Goal: Transaction & Acquisition: Purchase product/service

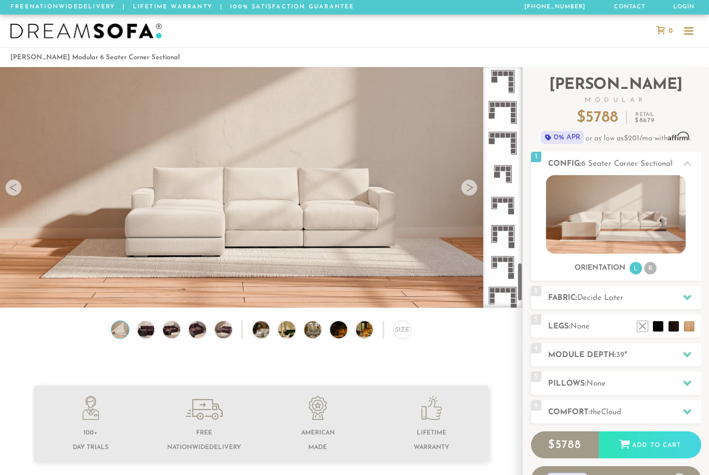
scroll to position [1203, 0]
click at [510, 210] on rect at bounding box center [512, 212] width 6 height 6
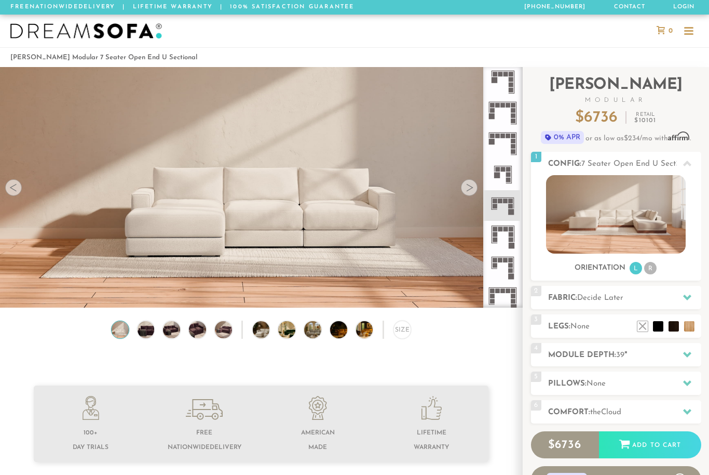
click at [509, 206] on rect at bounding box center [511, 206] width 5 height 5
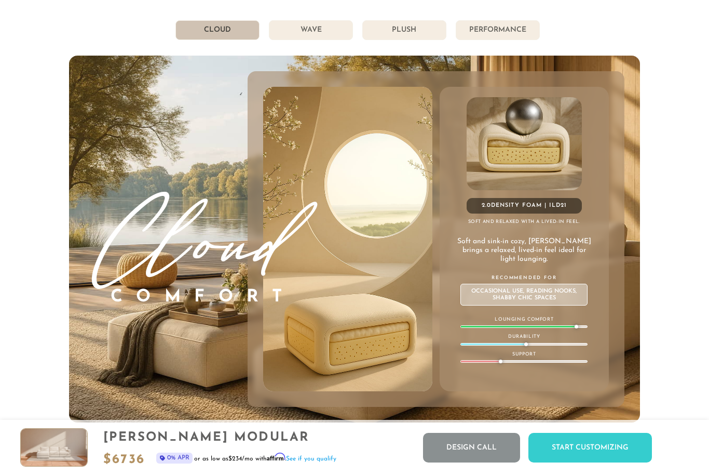
scroll to position [5463, 0]
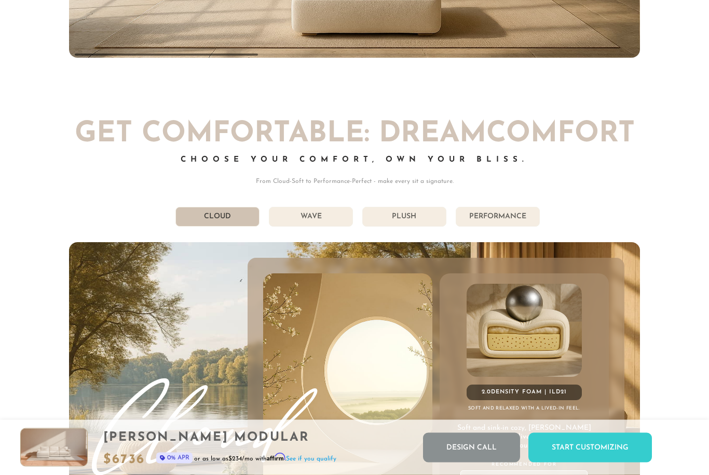
click at [340, 218] on li "Wave" at bounding box center [311, 217] width 84 height 20
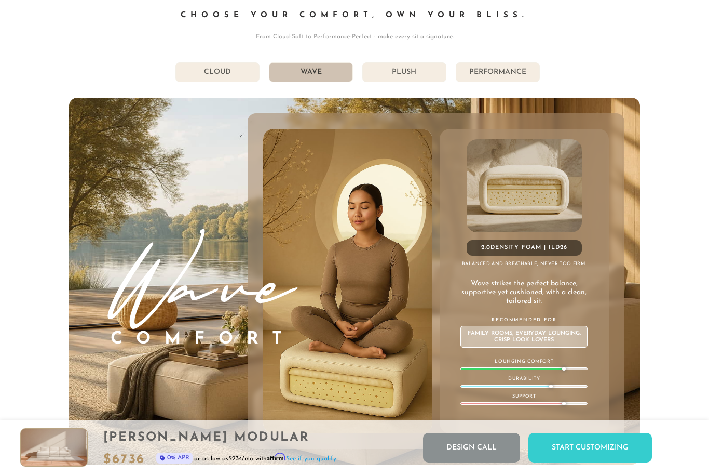
scroll to position [5421, 0]
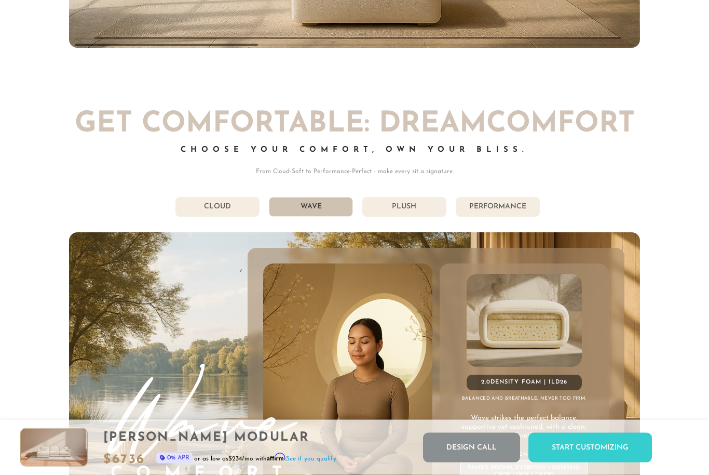
click at [425, 214] on li "Plush" at bounding box center [404, 207] width 84 height 20
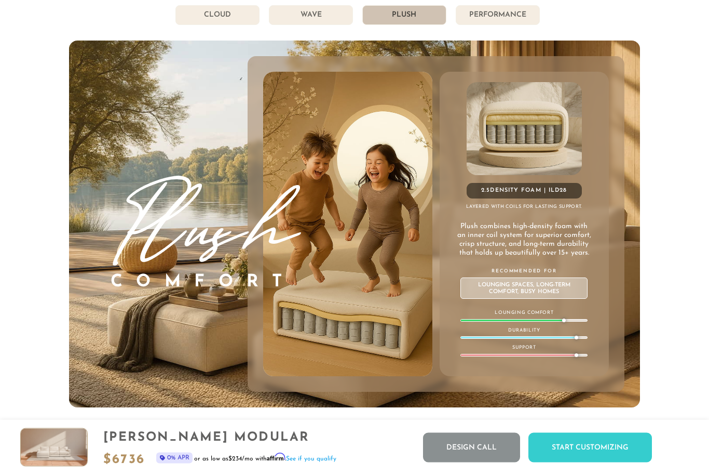
scroll to position [5479, 0]
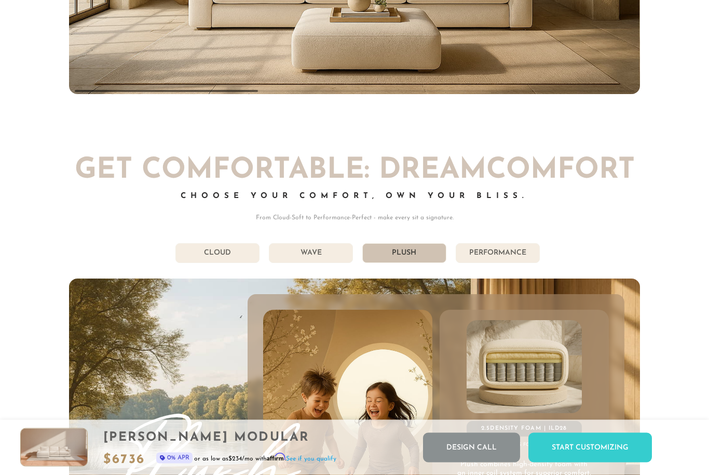
click at [513, 251] on li "Performance" at bounding box center [498, 254] width 84 height 20
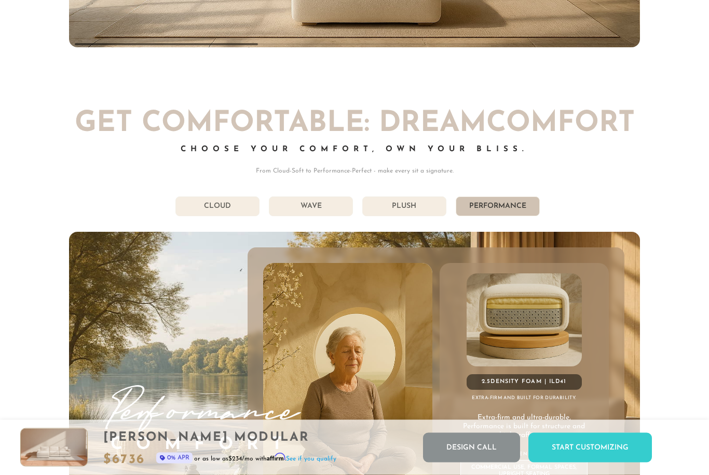
scroll to position [5286, 0]
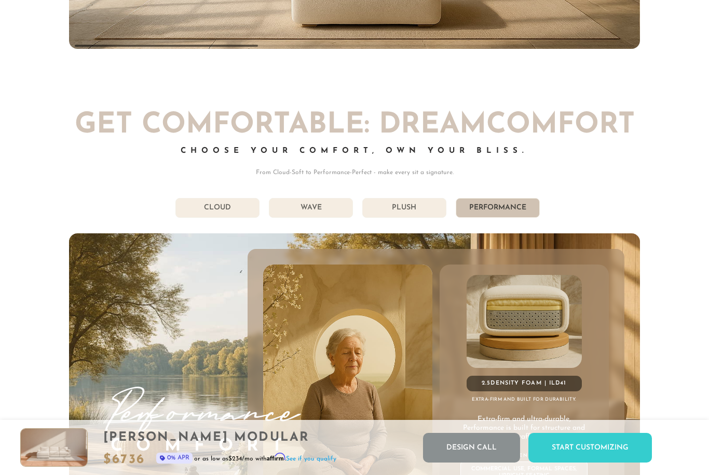
click at [313, 211] on li "Wave" at bounding box center [311, 208] width 84 height 20
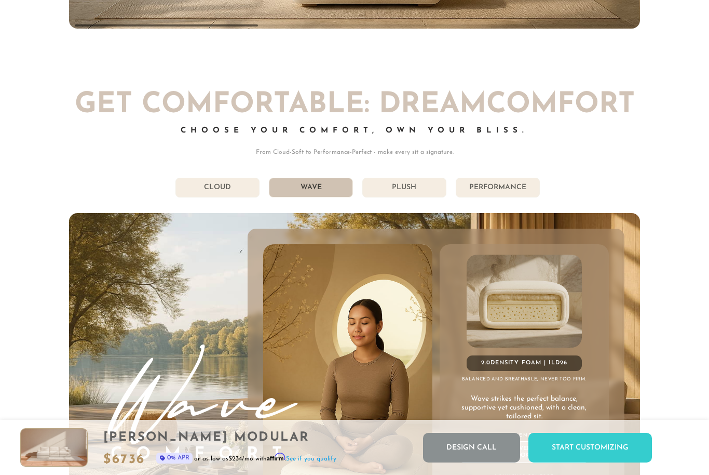
scroll to position [5292, 0]
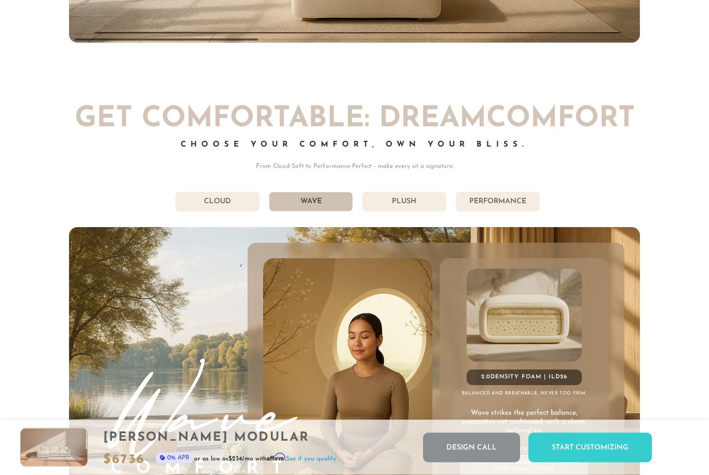
click at [427, 198] on li "Plush" at bounding box center [404, 202] width 84 height 20
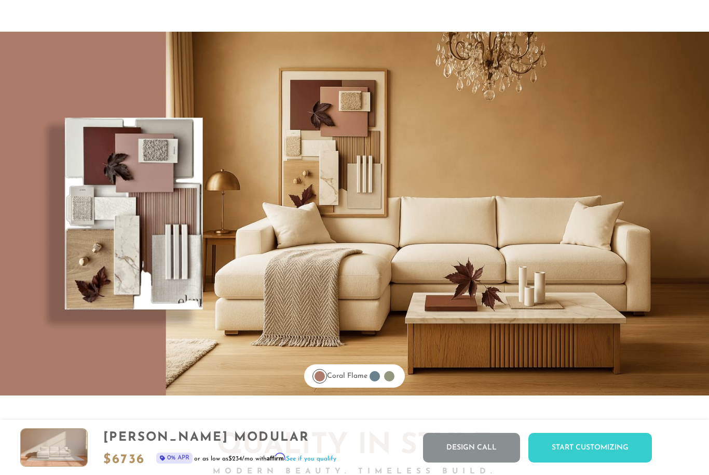
scroll to position [8043, 0]
click at [382, 380] on div at bounding box center [375, 376] width 15 height 15
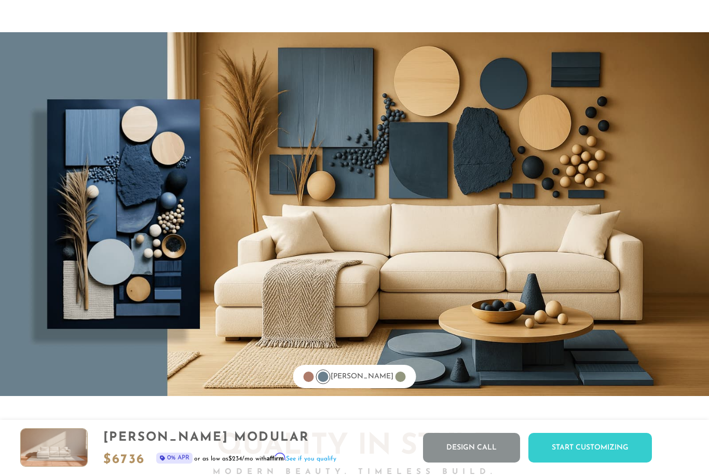
click at [396, 378] on div at bounding box center [401, 376] width 10 height 10
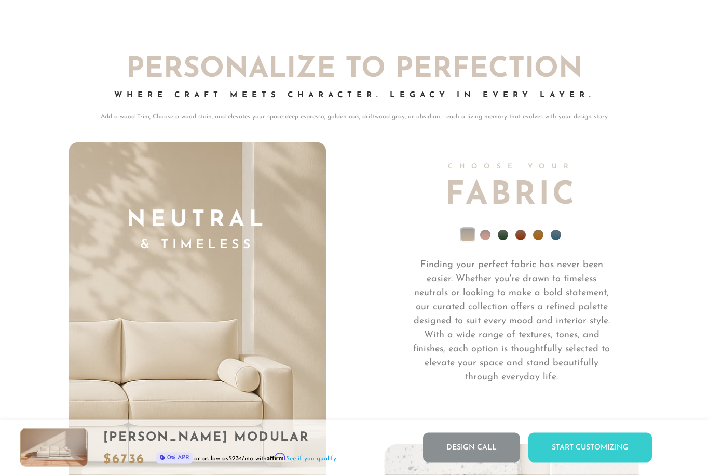
scroll to position [6967, 0]
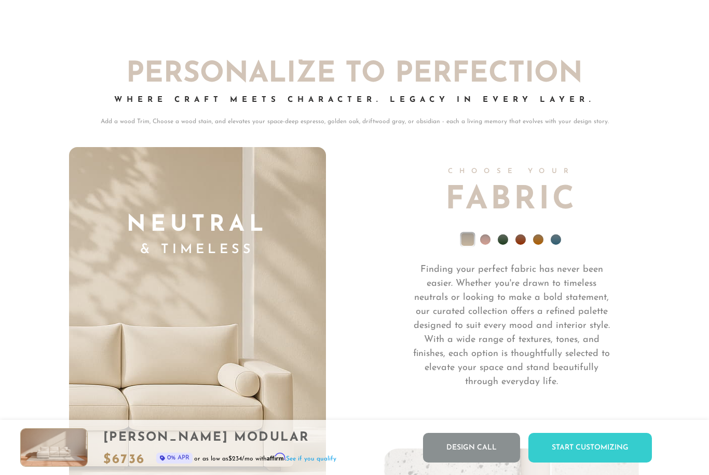
click at [486, 238] on li at bounding box center [485, 239] width 10 height 10
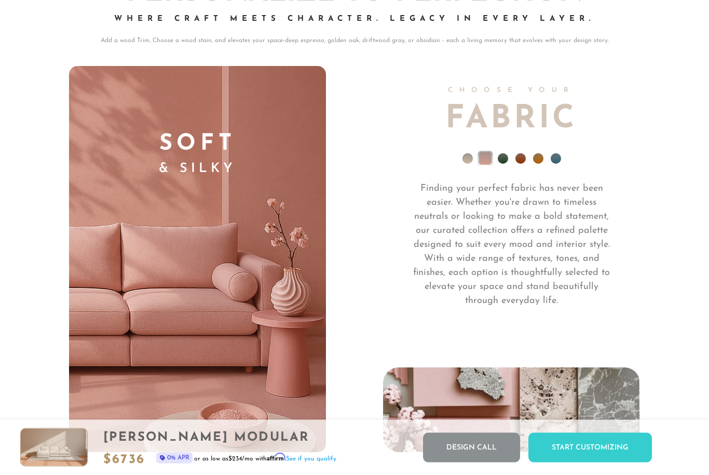
scroll to position [7027, 0]
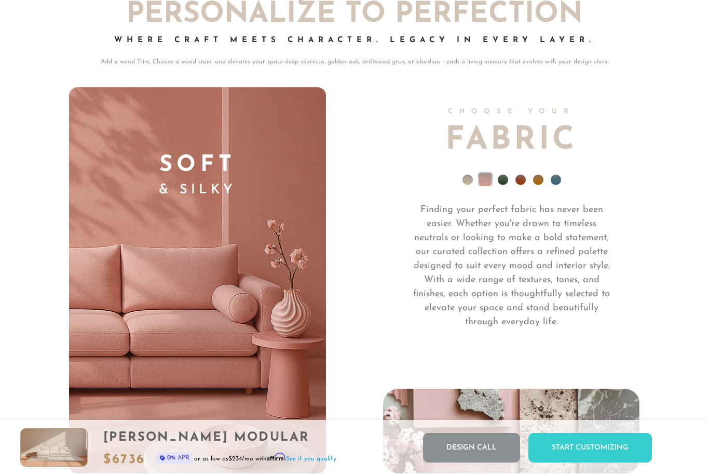
click at [505, 183] on li at bounding box center [503, 179] width 10 height 10
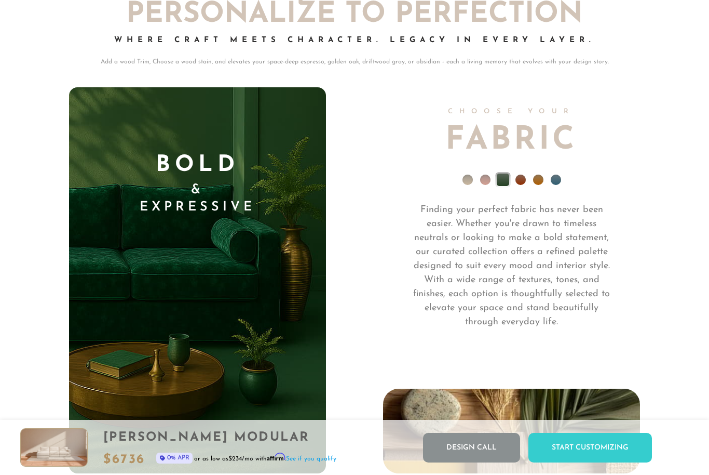
click at [517, 186] on ul at bounding box center [511, 182] width 257 height 42
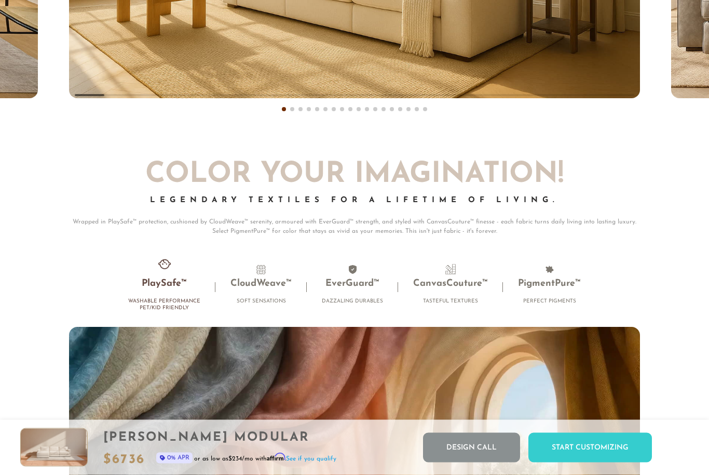
scroll to position [6318, 0]
click at [264, 284] on h3 "CloudWeave™" at bounding box center [261, 284] width 61 height 12
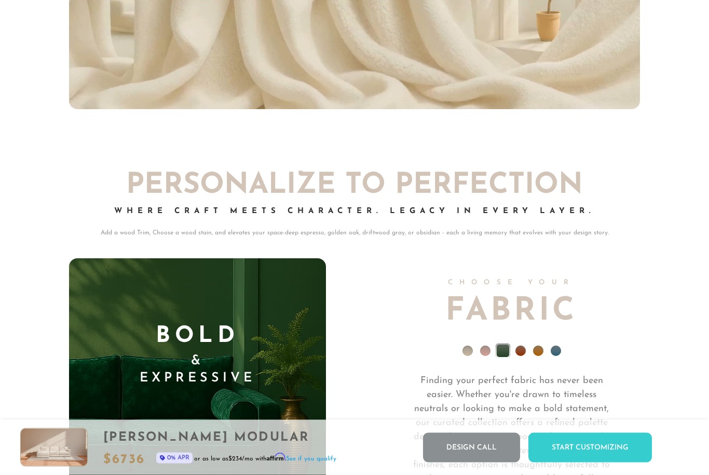
scroll to position [6855, 0]
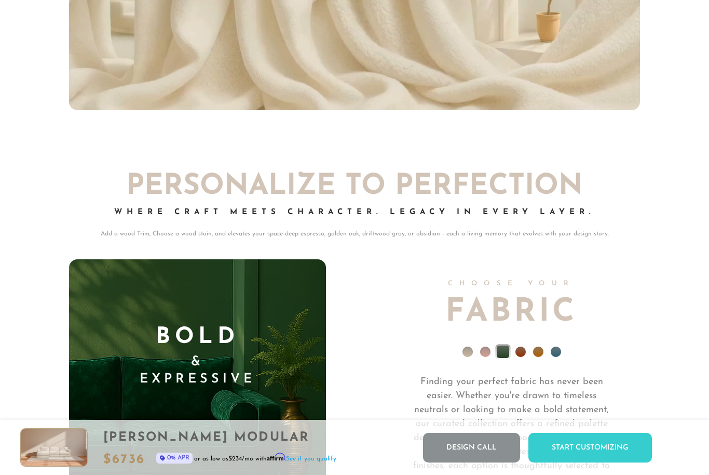
click at [559, 349] on li at bounding box center [556, 351] width 10 height 10
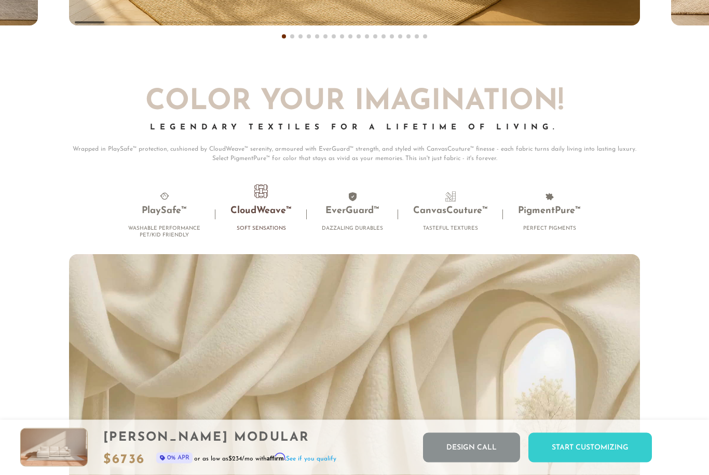
scroll to position [6381, 0]
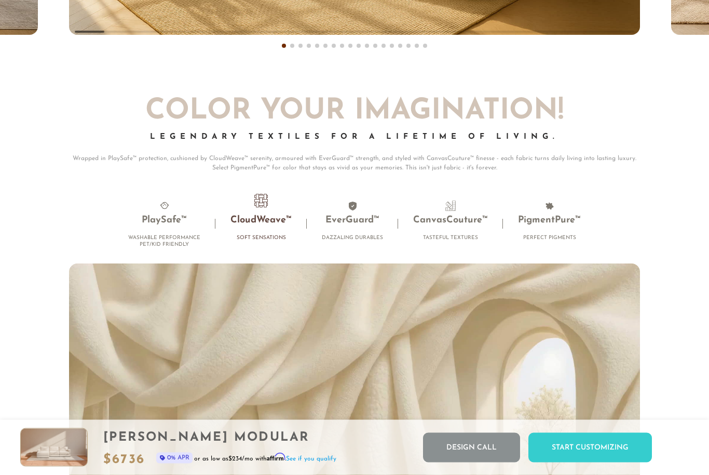
click at [370, 221] on h3 "EverGuard™" at bounding box center [352, 221] width 61 height 12
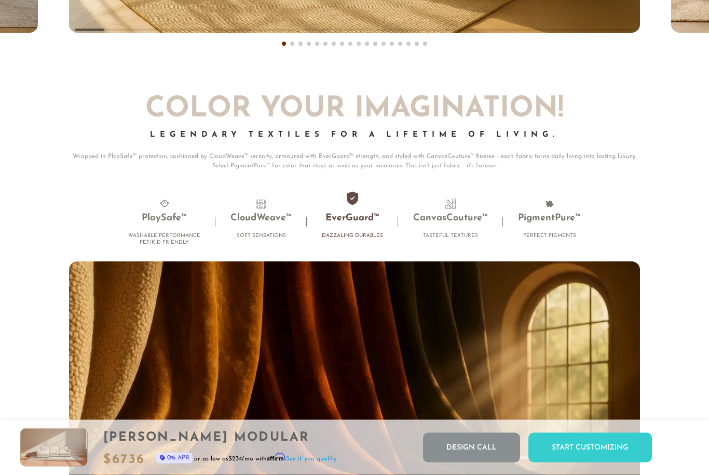
click at [470, 228] on li "CanvasCouture™ Tasteful Textures" at bounding box center [450, 222] width 105 height 46
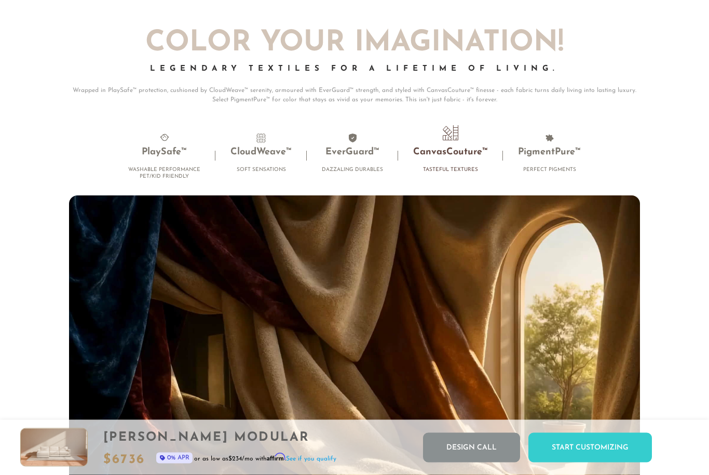
click at [558, 164] on li "PigmentPure™ Perfect Pigments" at bounding box center [549, 156] width 93 height 46
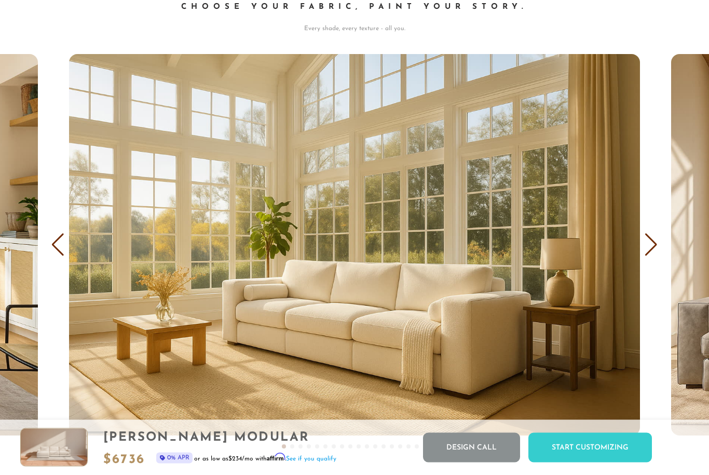
scroll to position [5981, 0]
click at [653, 248] on div "Next slide" at bounding box center [651, 244] width 14 height 23
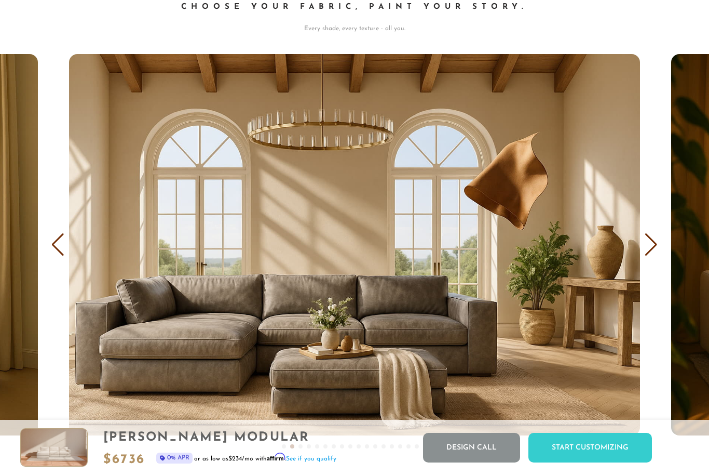
click at [656, 247] on div "Next slide" at bounding box center [651, 244] width 14 height 23
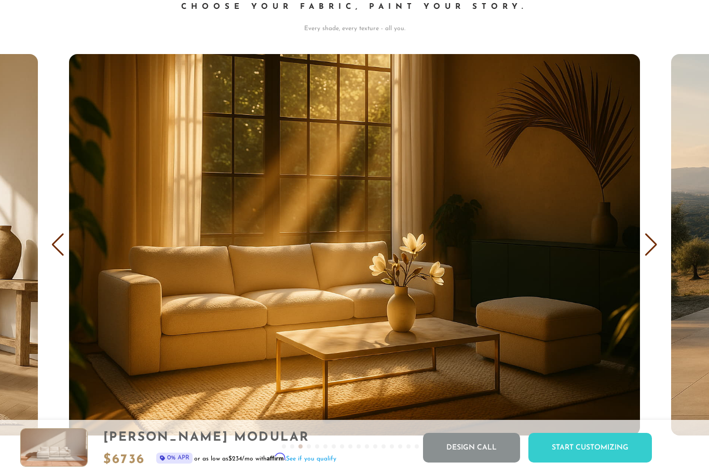
click at [657, 246] on div "Next slide" at bounding box center [651, 244] width 14 height 23
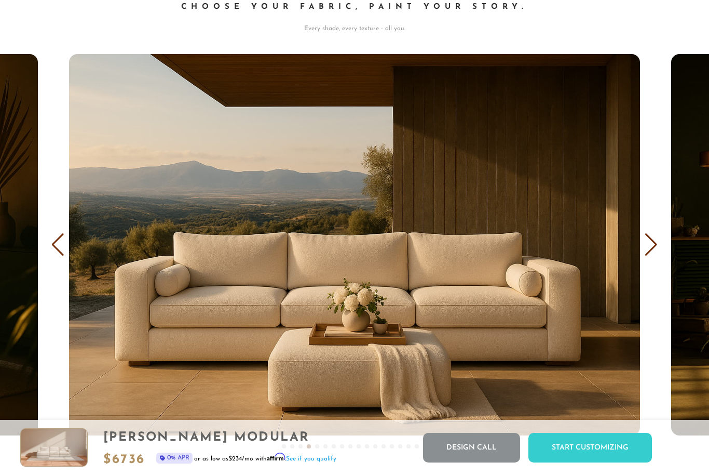
click at [658, 247] on div "Next slide" at bounding box center [651, 244] width 14 height 23
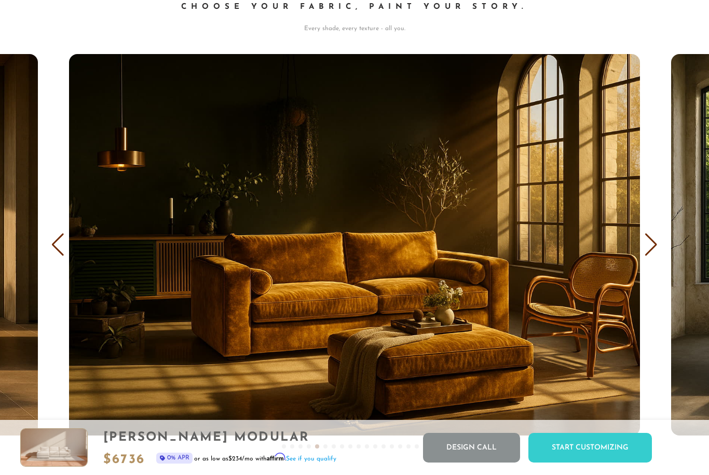
click at [657, 249] on div "Next slide" at bounding box center [651, 244] width 14 height 23
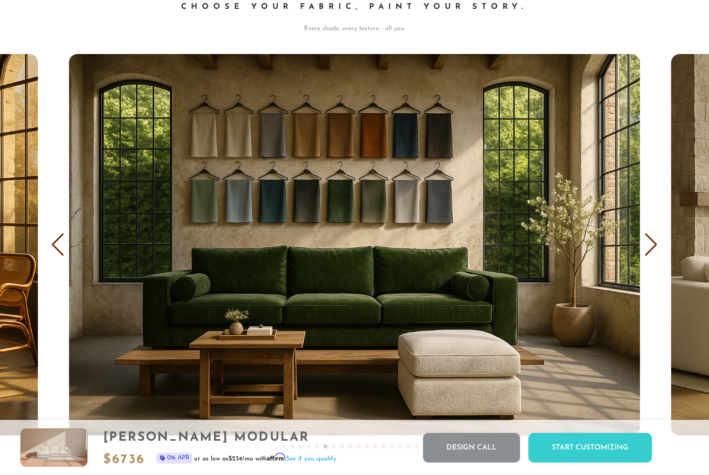
click at [657, 249] on div "Next slide" at bounding box center [651, 244] width 14 height 23
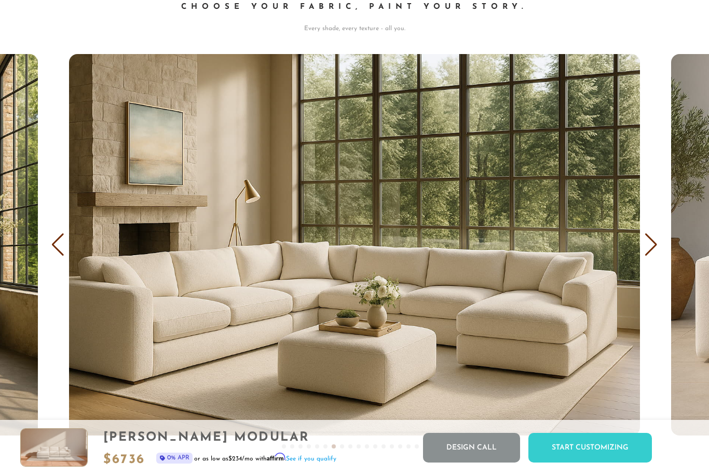
click at [658, 251] on div "Next slide" at bounding box center [651, 244] width 14 height 23
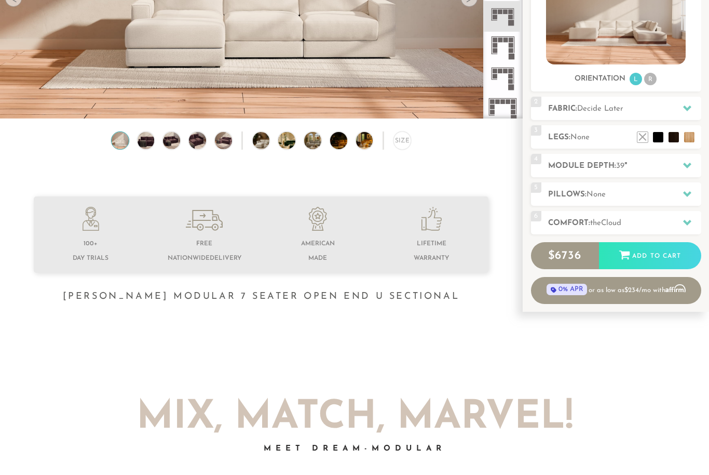
scroll to position [189, 0]
click at [683, 105] on div at bounding box center [688, 108] width 22 height 21
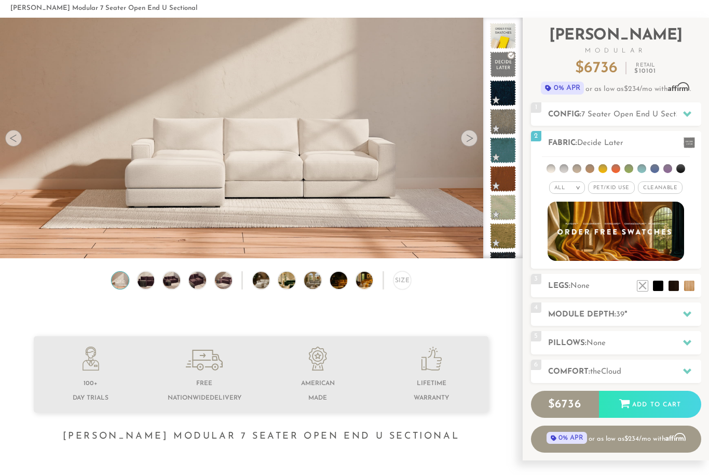
scroll to position [48, 0]
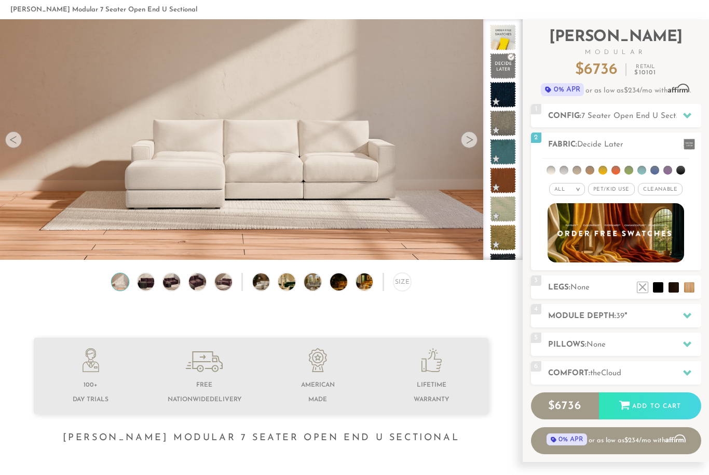
click at [619, 194] on span "Pet/Kid Use x" at bounding box center [611, 189] width 47 height 12
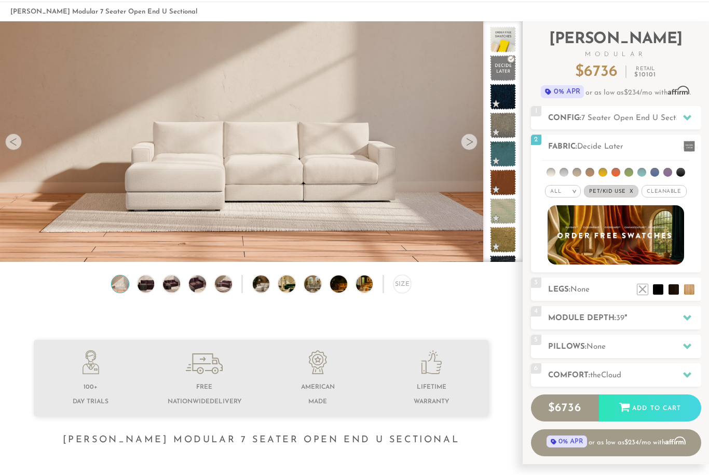
scroll to position [46, 0]
click at [612, 192] on span "Pet/Kid Use x" at bounding box center [611, 191] width 55 height 12
click at [568, 197] on div "All >" at bounding box center [567, 191] width 36 height 12
click at [576, 266] on li "Durable" at bounding box center [567, 264] width 36 height 15
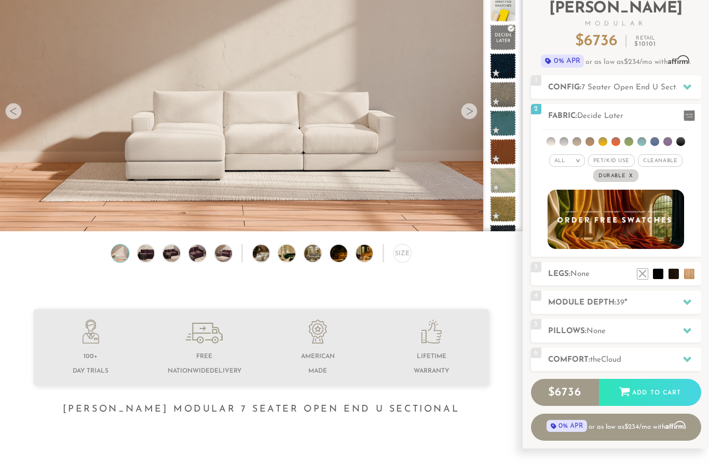
scroll to position [76, 0]
click at [677, 143] on li at bounding box center [681, 142] width 9 height 9
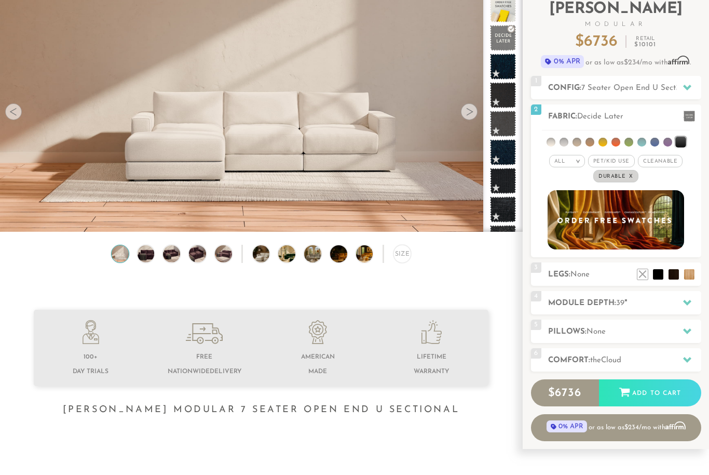
click at [683, 142] on li at bounding box center [681, 142] width 10 height 10
click at [670, 142] on li at bounding box center [668, 142] width 9 height 9
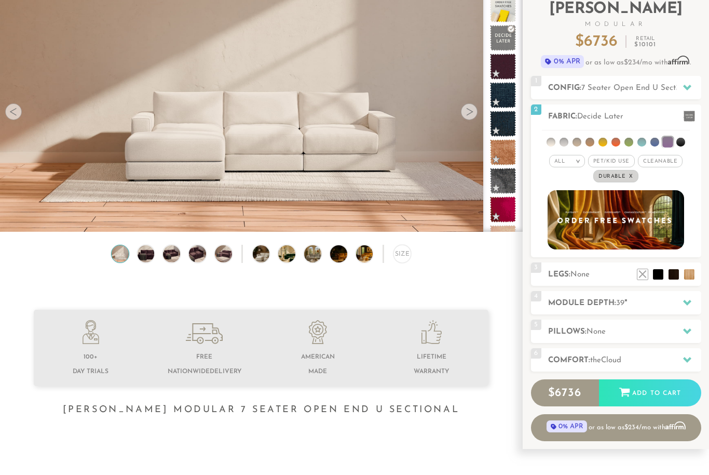
click at [657, 138] on li at bounding box center [655, 142] width 9 height 9
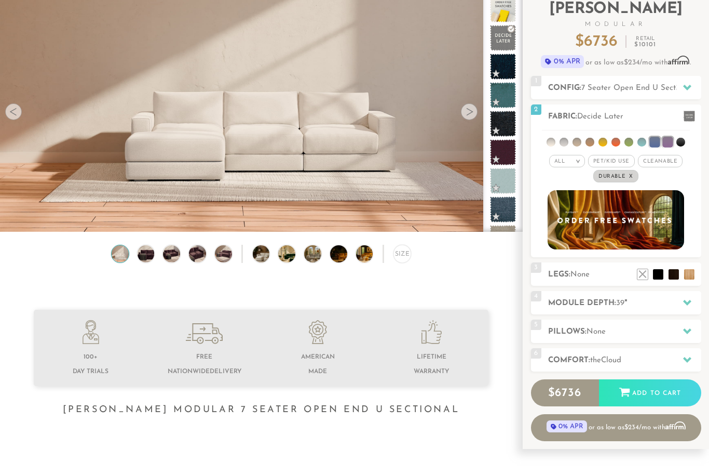
click at [639, 140] on li at bounding box center [642, 142] width 9 height 9
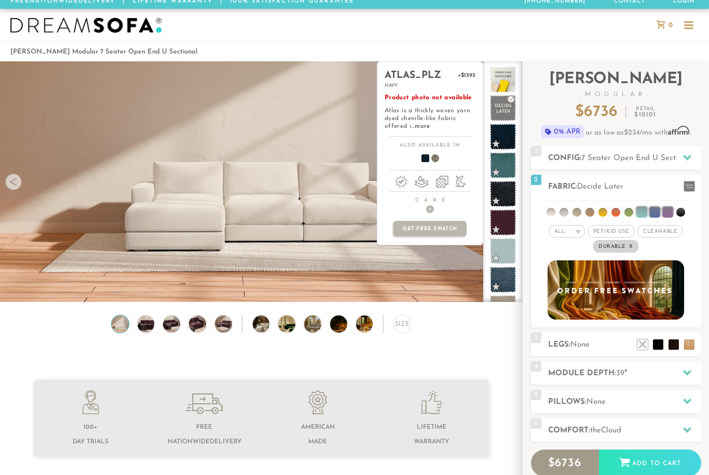
scroll to position [0, 0]
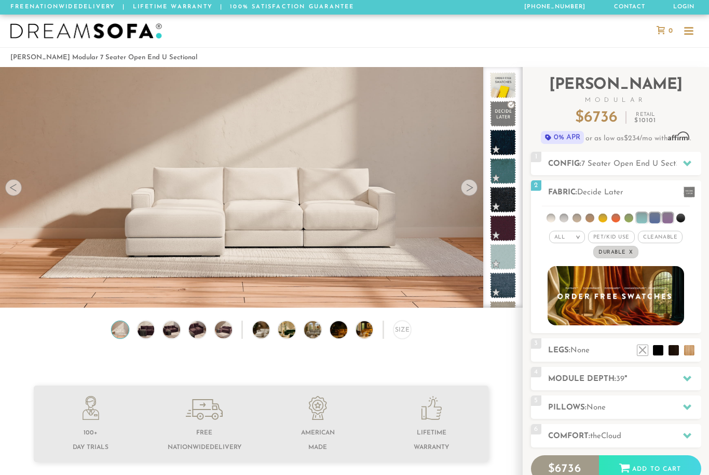
click at [619, 237] on span "Pet/Kid Use x" at bounding box center [611, 237] width 47 height 12
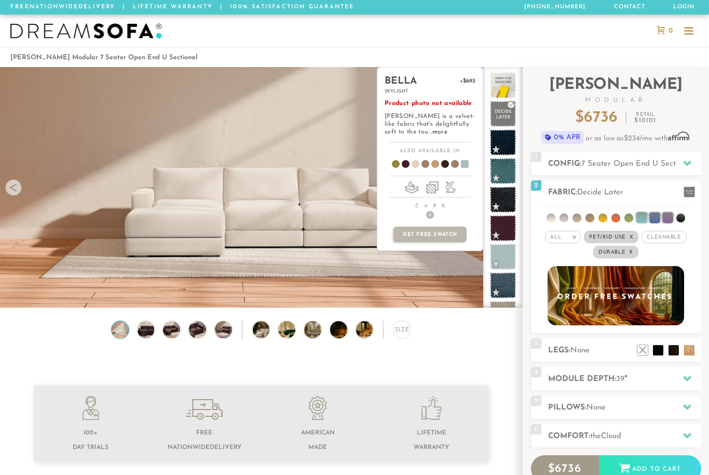
click at [645, 215] on li at bounding box center [642, 217] width 10 height 10
click at [504, 223] on span at bounding box center [503, 228] width 26 height 26
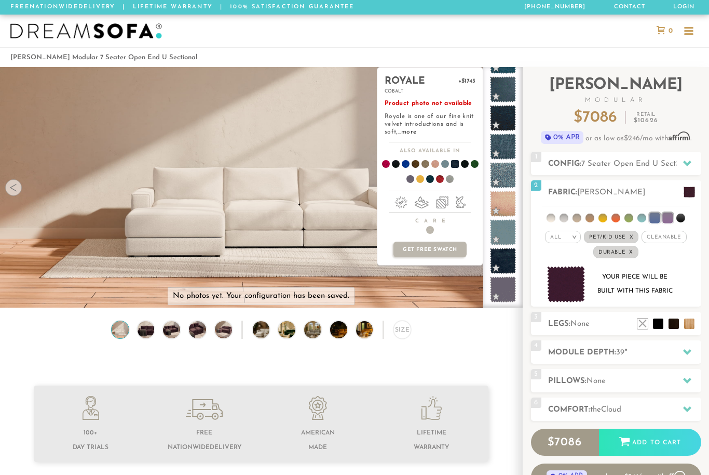
click at [673, 235] on span "Cleanable x" at bounding box center [664, 237] width 45 height 12
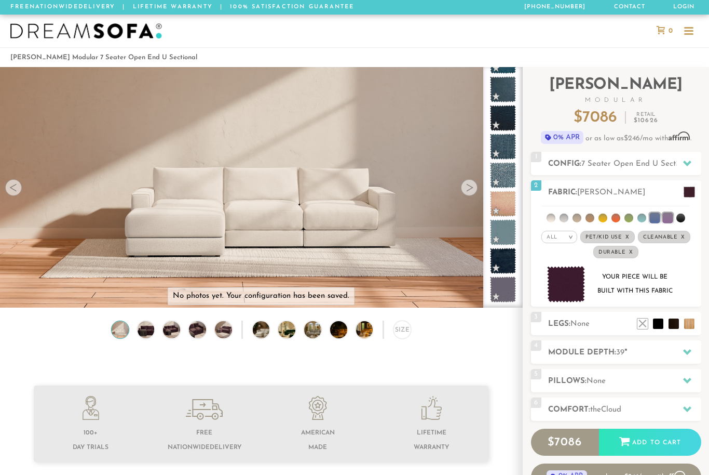
click at [653, 218] on li at bounding box center [655, 217] width 10 height 10
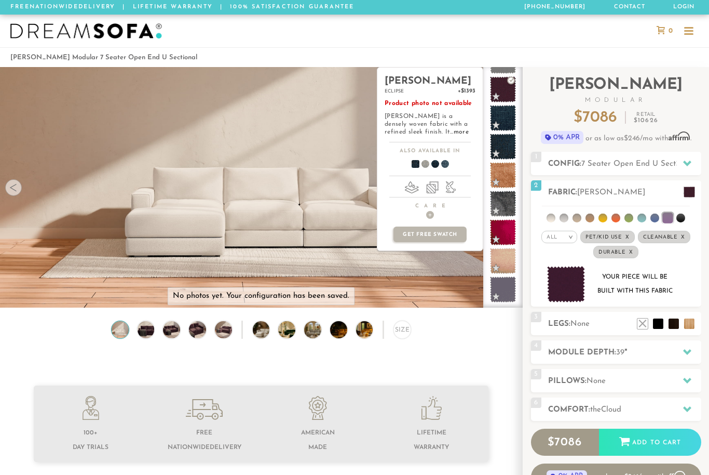
click at [454, 133] on link "more" at bounding box center [461, 132] width 15 height 6
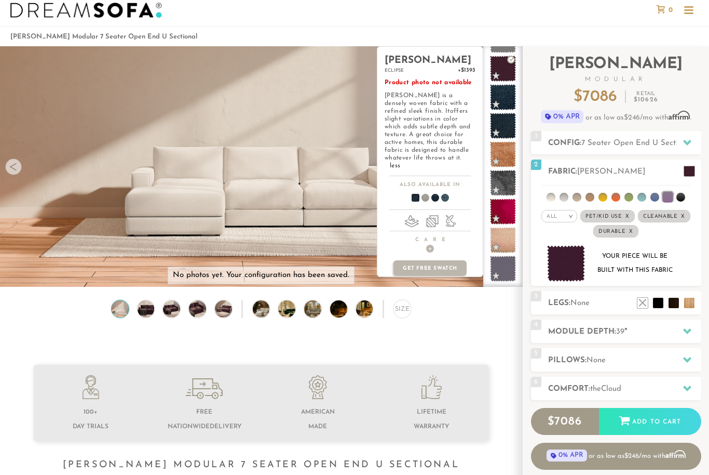
scroll to position [8, 0]
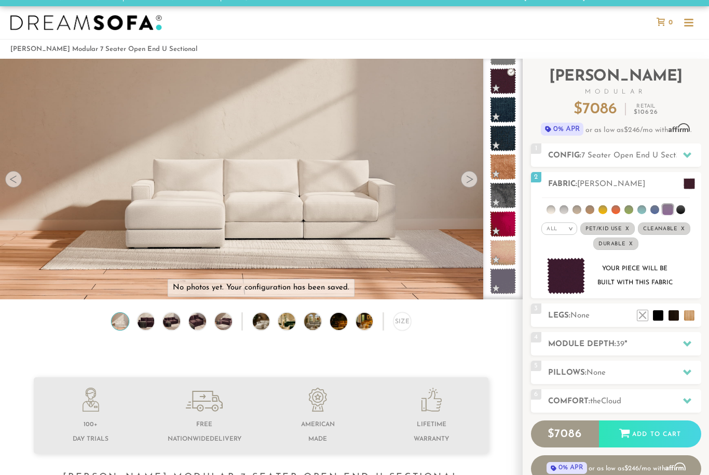
click at [564, 231] on div "All >" at bounding box center [560, 228] width 36 height 12
click at [567, 320] on li "Luxury" at bounding box center [560, 316] width 36 height 15
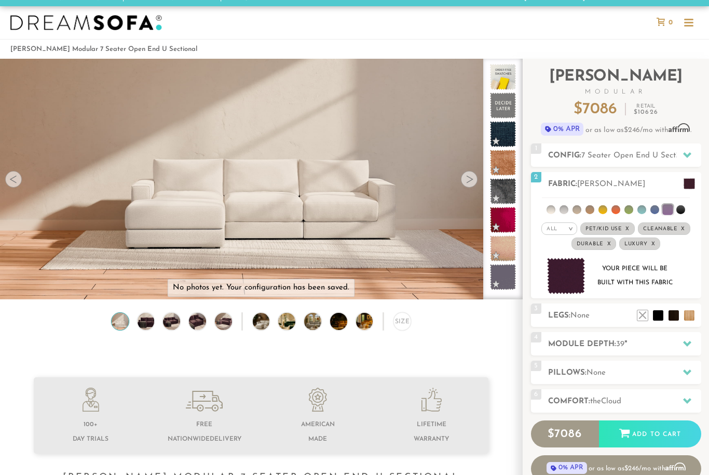
click at [609, 241] on span "Durable x" at bounding box center [594, 243] width 45 height 12
click at [626, 224] on span "Pet/Kid Use x" at bounding box center [608, 228] width 55 height 12
click at [658, 230] on span "Cleanable x" at bounding box center [661, 228] width 52 height 12
click at [630, 244] on em "x" at bounding box center [629, 244] width 4 height 6
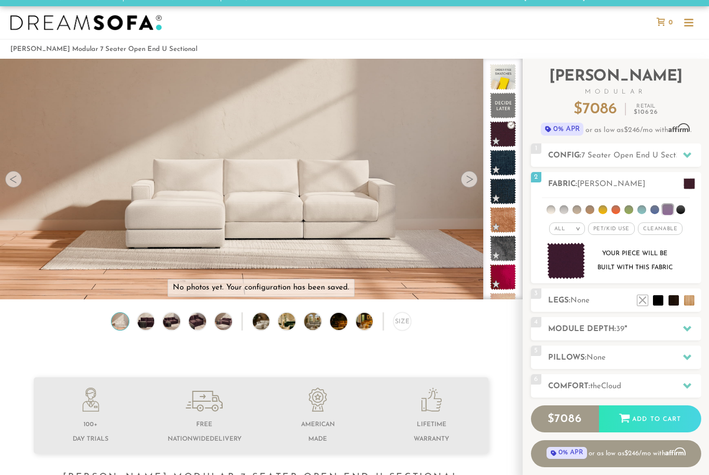
click at [576, 232] on div "All >" at bounding box center [567, 228] width 36 height 12
click at [572, 312] on li "Luxury" at bounding box center [567, 316] width 36 height 15
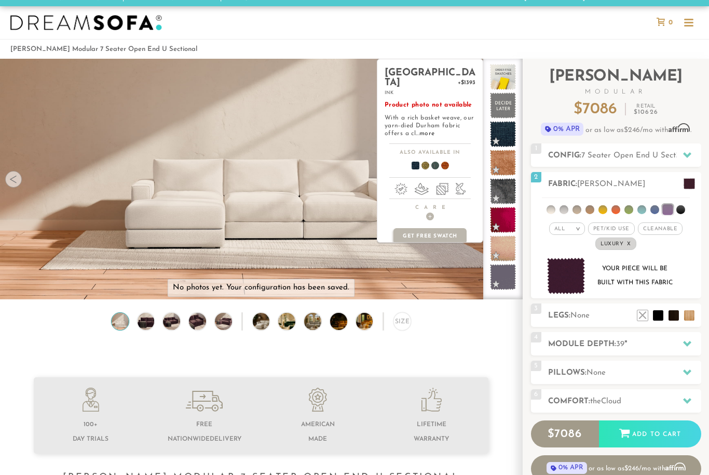
click at [423, 130] on link "more" at bounding box center [427, 133] width 15 height 6
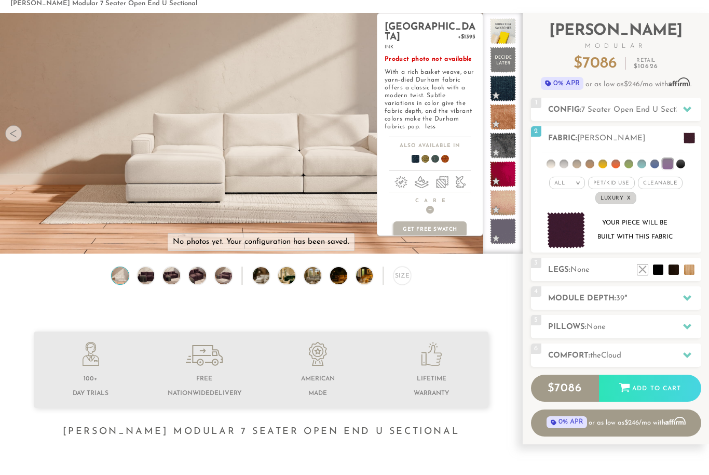
scroll to position [54, 0]
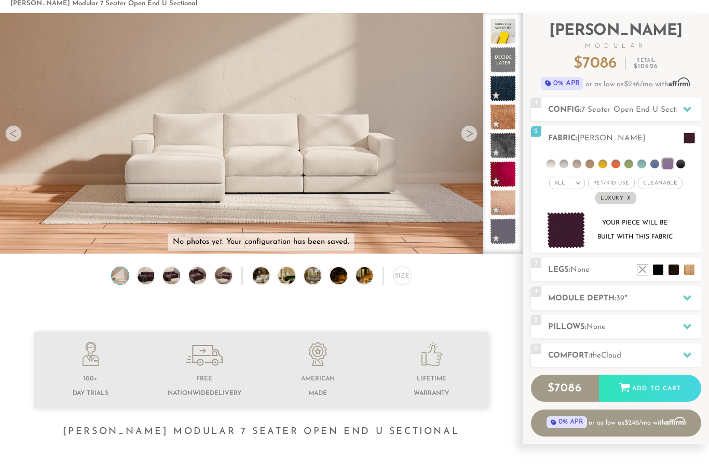
click at [682, 166] on li at bounding box center [681, 163] width 9 height 9
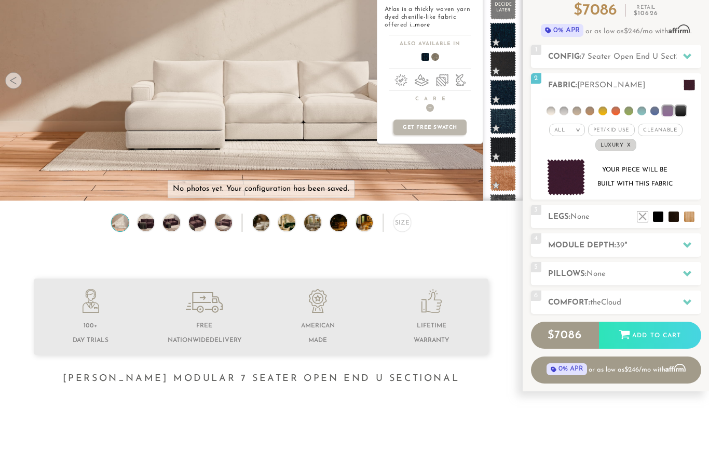
scroll to position [106, 0]
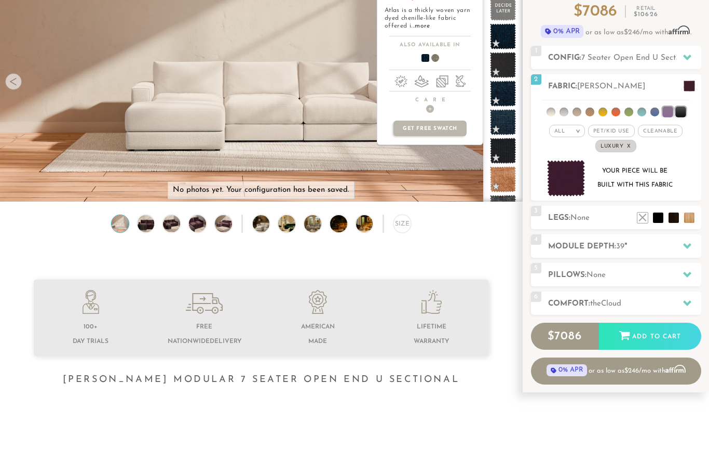
click at [681, 307] on div at bounding box center [688, 302] width 22 height 21
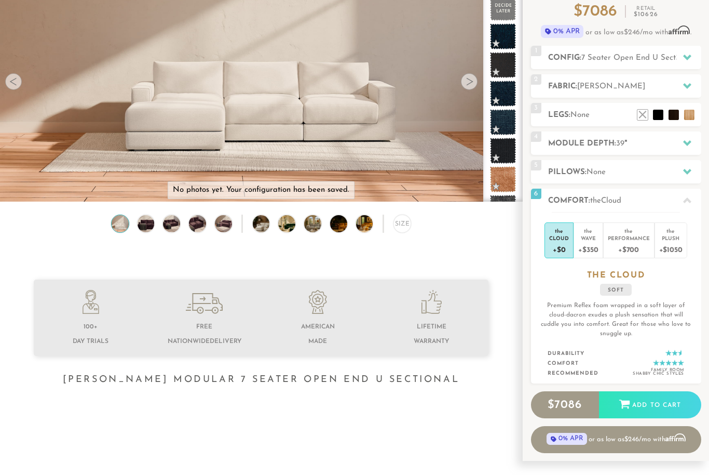
click at [677, 239] on div "Plush" at bounding box center [670, 237] width 23 height 7
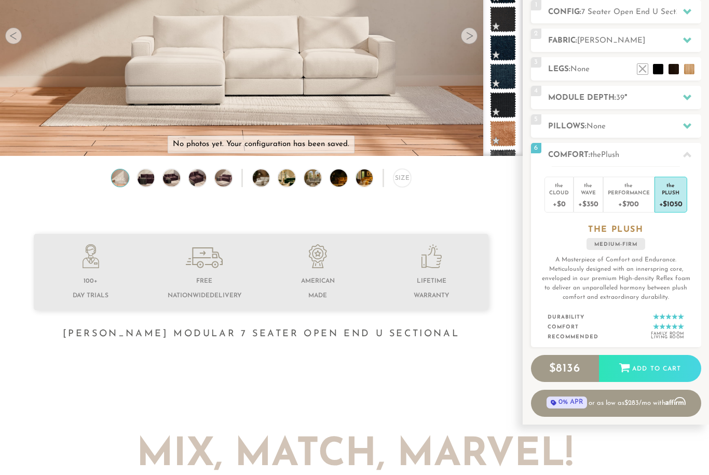
scroll to position [152, 0]
click at [636, 191] on div "Performance" at bounding box center [629, 191] width 42 height 7
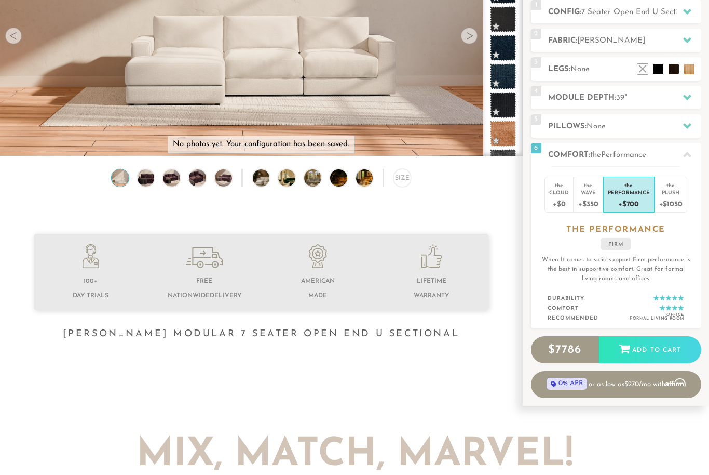
click at [592, 194] on div "Wave" at bounding box center [588, 191] width 20 height 7
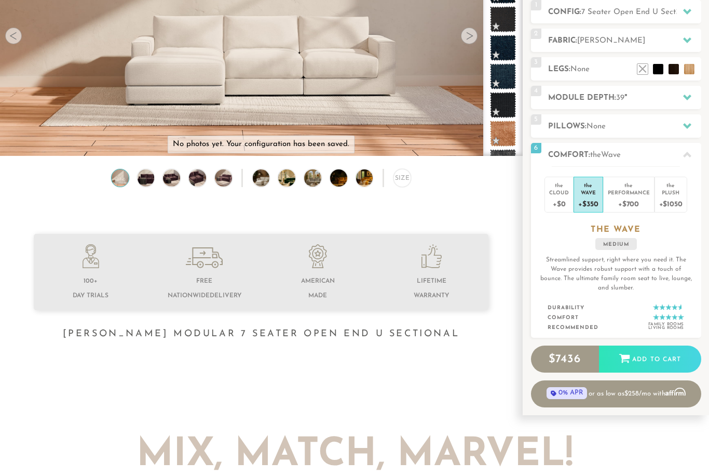
click at [677, 197] on div "+$1050" at bounding box center [670, 203] width 23 height 15
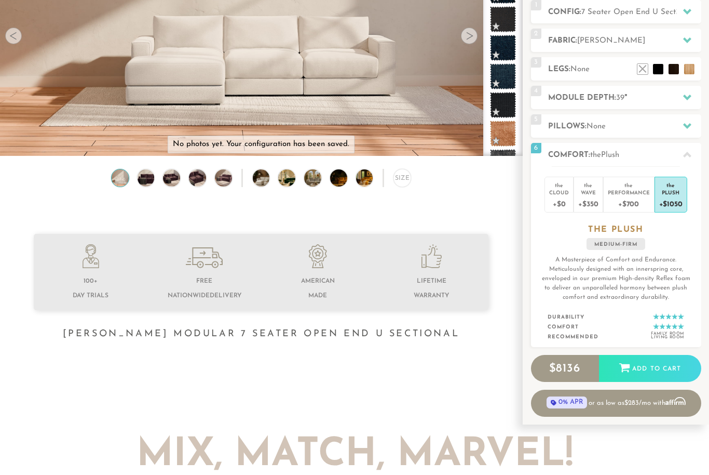
click at [557, 197] on div "+$0" at bounding box center [559, 203] width 20 height 15
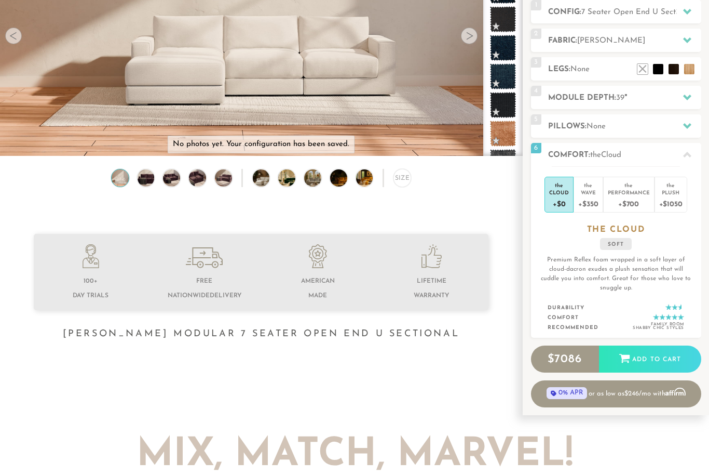
click at [595, 184] on div "the" at bounding box center [588, 183] width 20 height 10
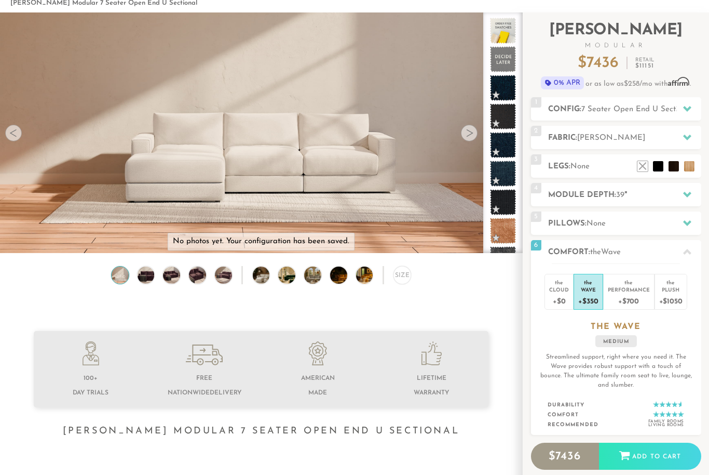
scroll to position [53, 0]
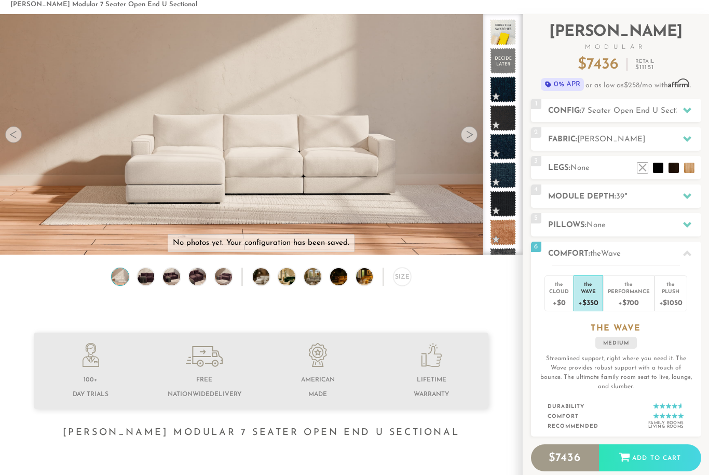
click at [680, 222] on div at bounding box center [688, 224] width 22 height 21
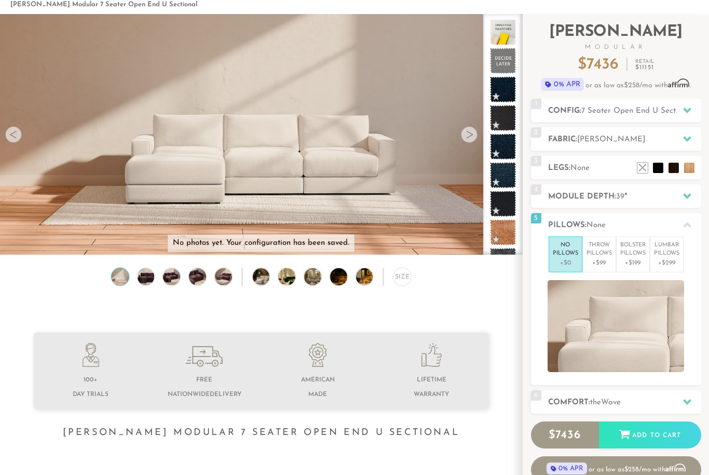
click at [681, 193] on div at bounding box center [688, 195] width 22 height 21
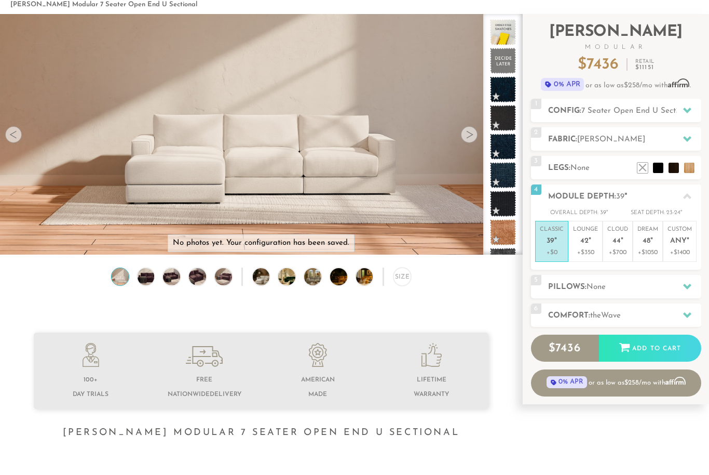
click at [653, 239] on em """ at bounding box center [652, 241] width 3 height 9
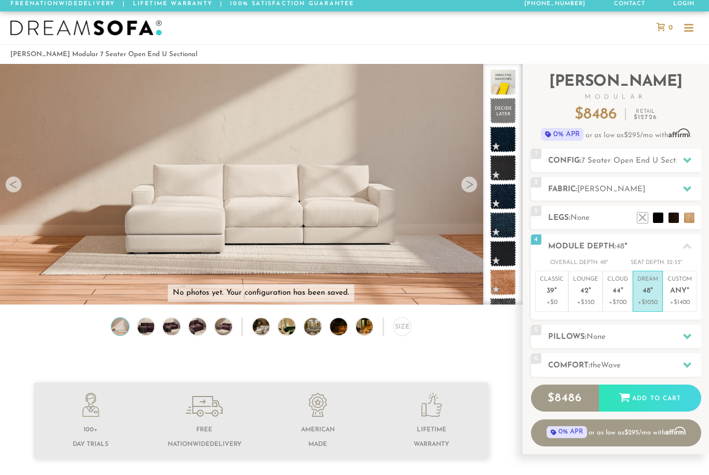
scroll to position [3, 0]
click at [672, 163] on span "7 Seater Open End U Sectional" at bounding box center [638, 161] width 112 height 8
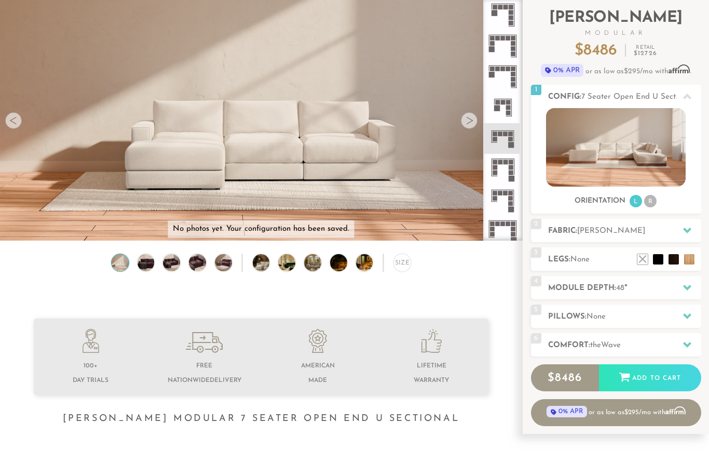
scroll to position [72, 0]
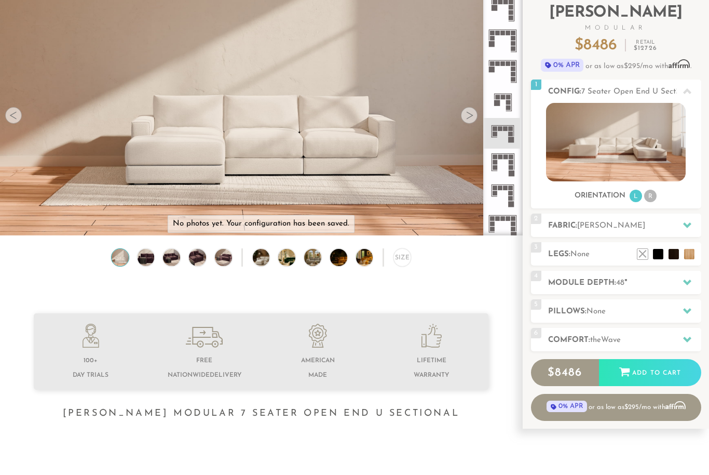
click at [660, 195] on div "Orientation L R" at bounding box center [616, 197] width 170 height 14
click at [654, 198] on li "R" at bounding box center [650, 196] width 12 height 12
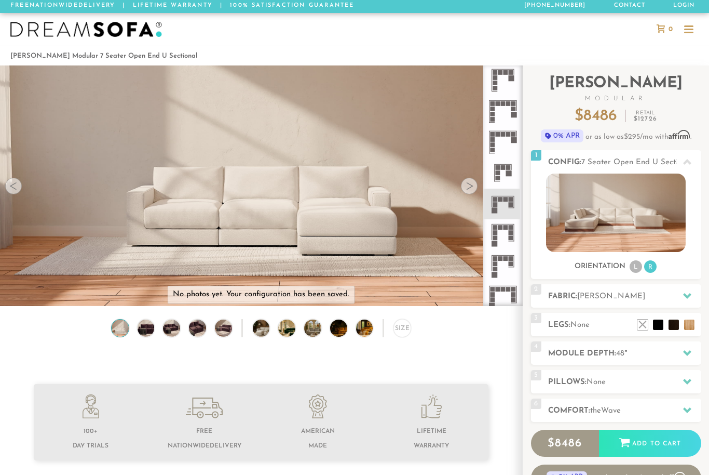
scroll to position [0, 0]
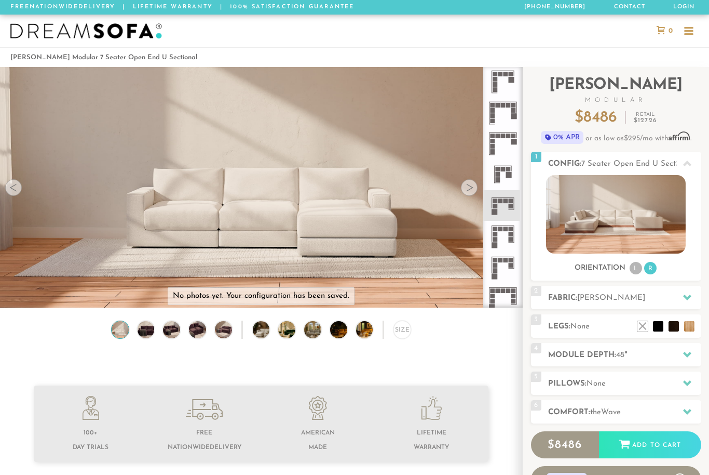
click at [146, 329] on img at bounding box center [146, 329] width 20 height 17
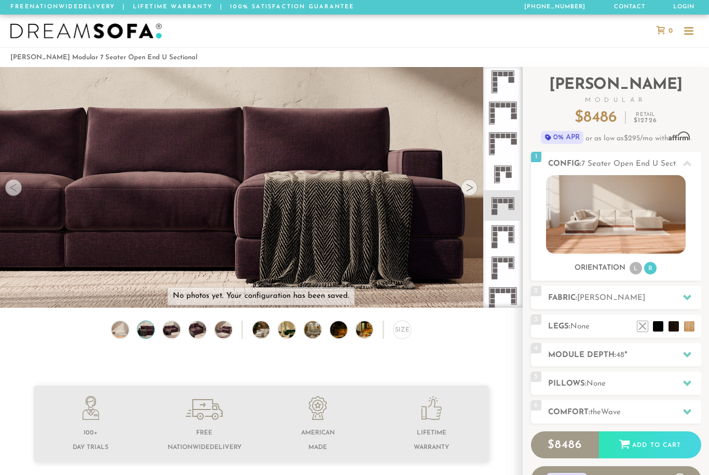
click at [171, 336] on img at bounding box center [171, 329] width 20 height 17
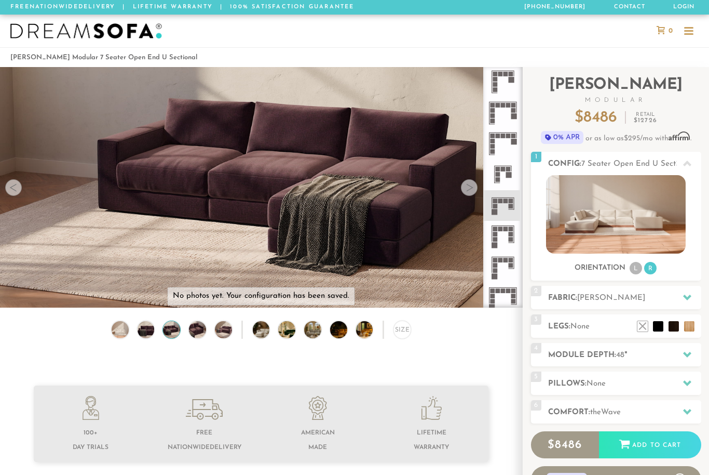
click at [198, 332] on img at bounding box center [197, 329] width 20 height 17
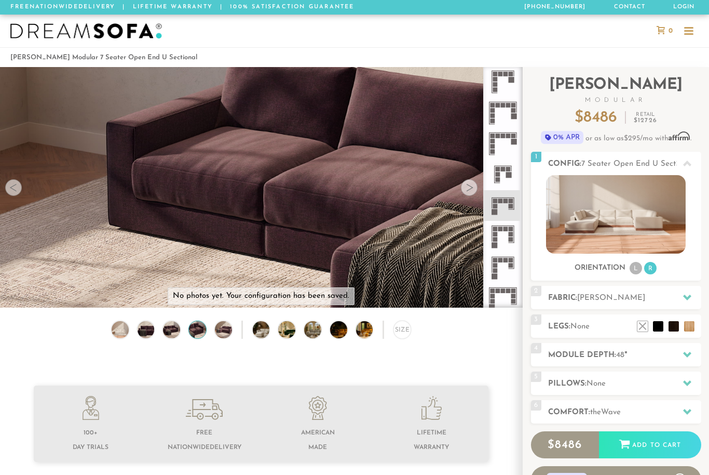
click at [224, 331] on img at bounding box center [223, 329] width 20 height 17
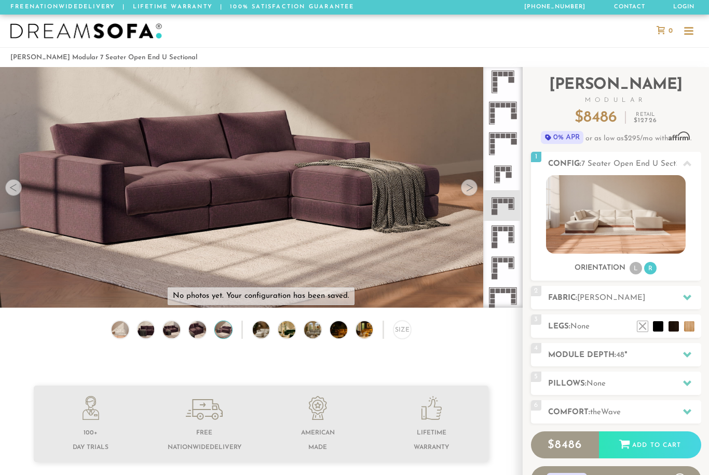
click at [267, 331] on img at bounding box center [268, 329] width 30 height 17
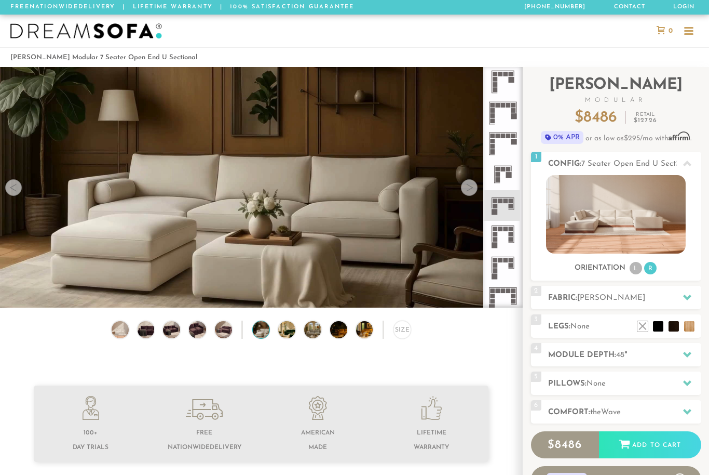
click at [295, 331] on img at bounding box center [293, 329] width 30 height 17
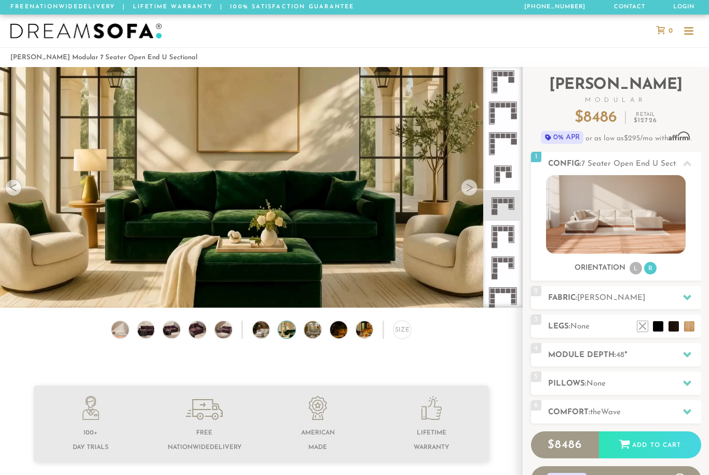
click at [320, 333] on img at bounding box center [319, 329] width 30 height 17
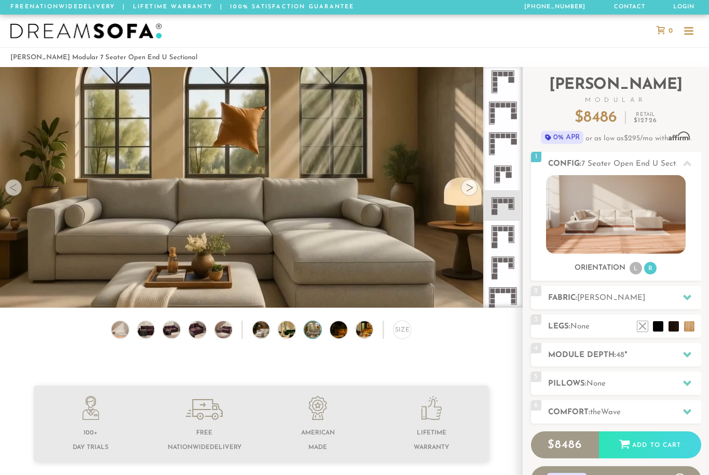
click at [338, 329] on img at bounding box center [345, 329] width 30 height 17
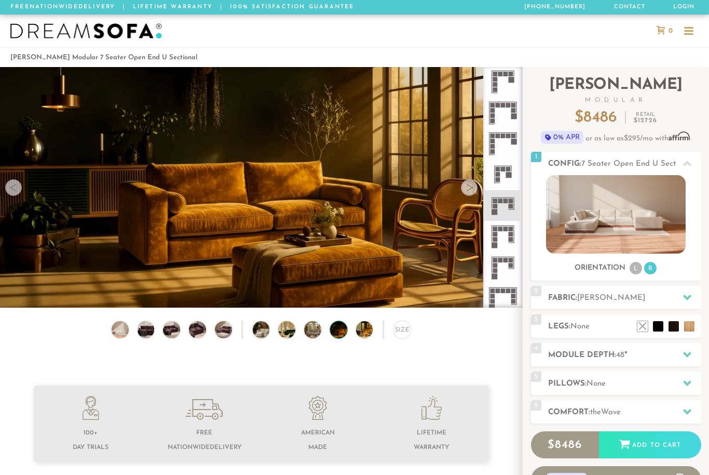
click at [358, 331] on img at bounding box center [371, 329] width 30 height 17
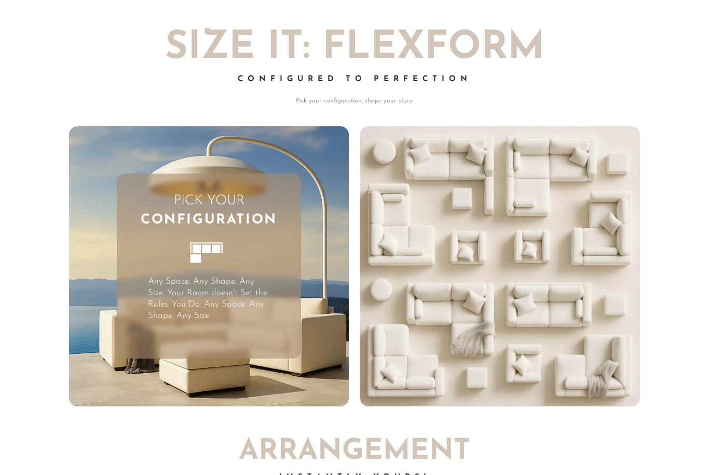
scroll to position [2351, 0]
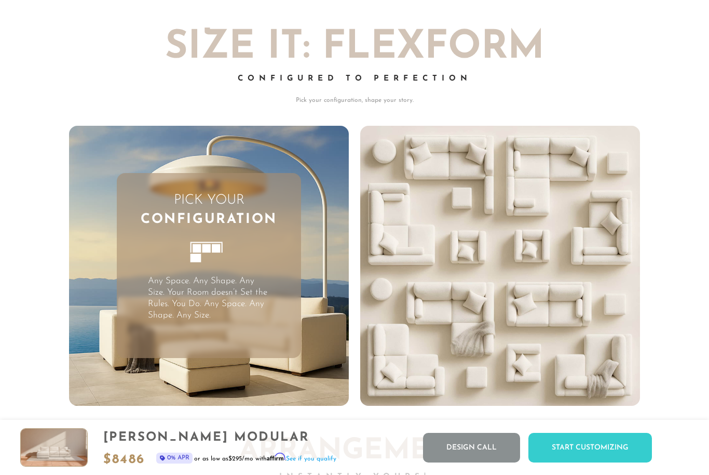
click at [143, 322] on div "Pick Your Configuration Any Space. Any Shape. Any Size. Your Room doesn’t Set t…" at bounding box center [209, 265] width 185 height 185
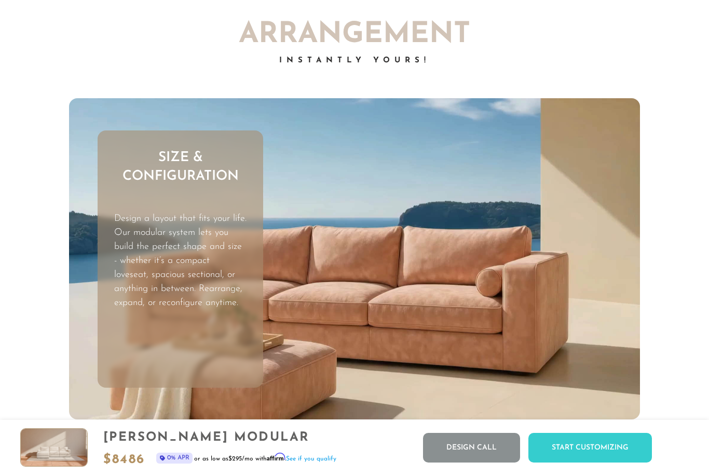
click at [137, 296] on p "Design a layout that fits your life. Our modular system lets you build the perf…" at bounding box center [180, 261] width 132 height 98
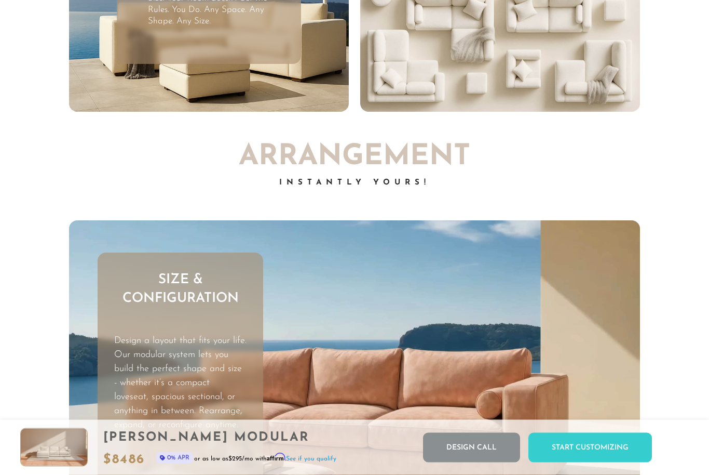
scroll to position [2630, 0]
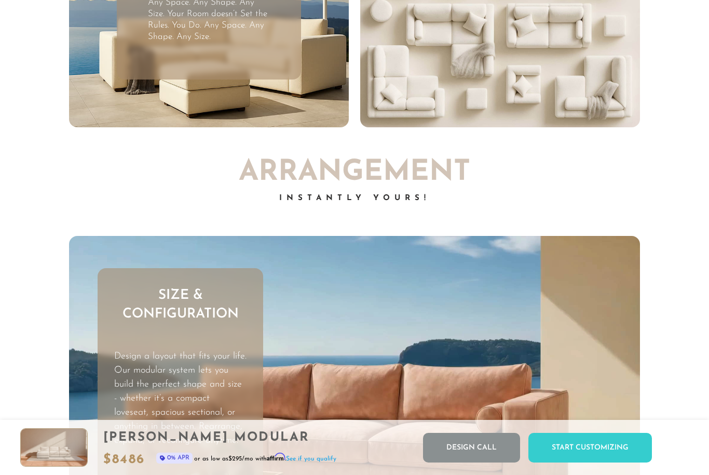
click at [562, 318] on video "Your browser does not support HTML5 video." at bounding box center [354, 396] width 571 height 321
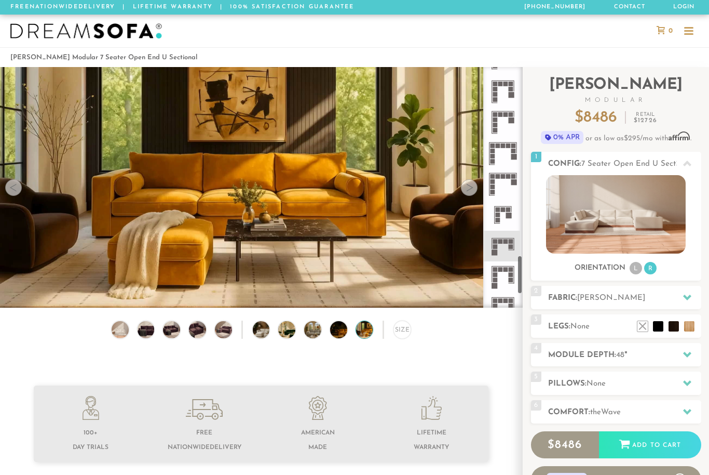
scroll to position [1164, 0]
click at [505, 215] on icon at bounding box center [503, 213] width 31 height 31
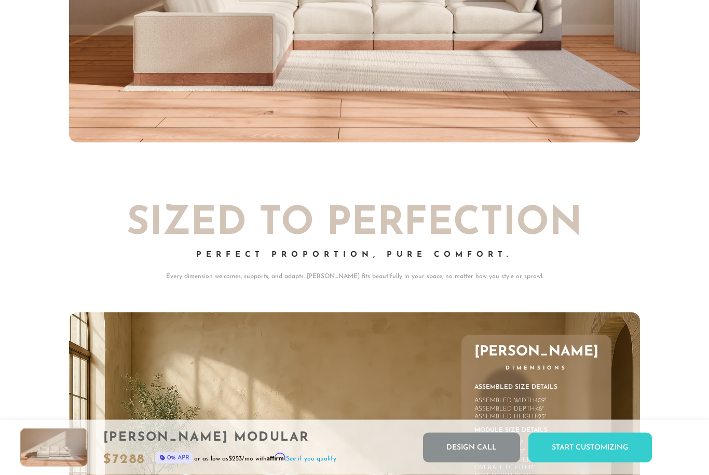
scroll to position [4117, 0]
